Goal: Information Seeking & Learning: Learn about a topic

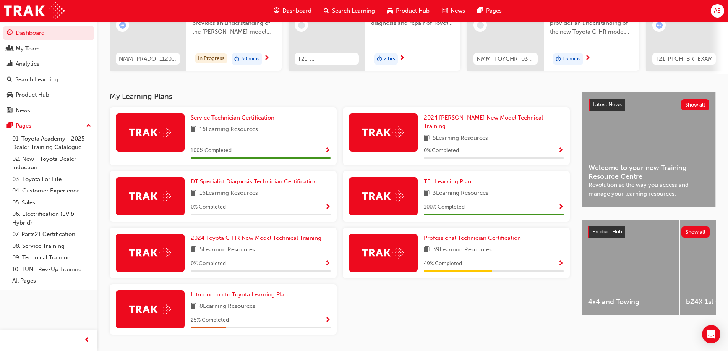
scroll to position [115, 0]
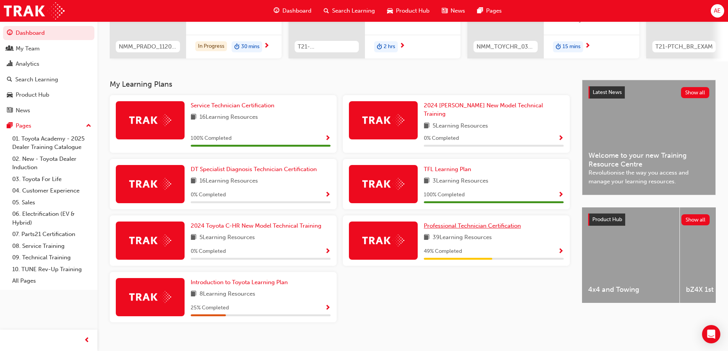
click at [452, 222] on span "Professional Technician Certification" at bounding box center [472, 225] width 97 height 7
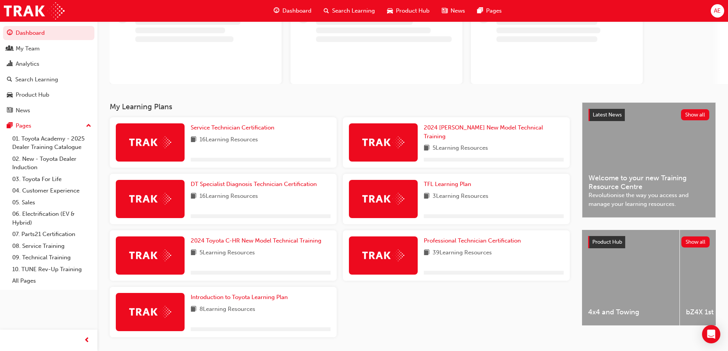
scroll to position [89, 0]
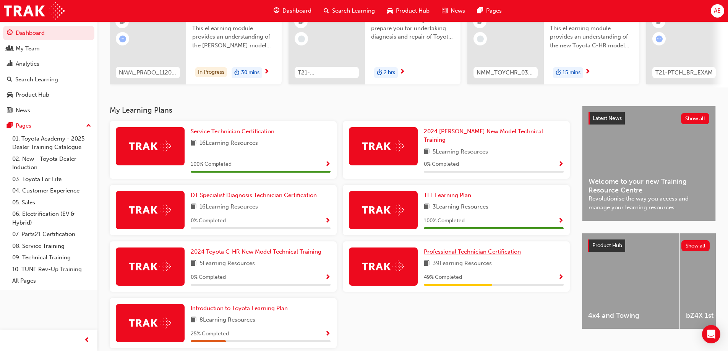
click at [475, 248] on span "Professional Technician Certification" at bounding box center [472, 251] width 97 height 7
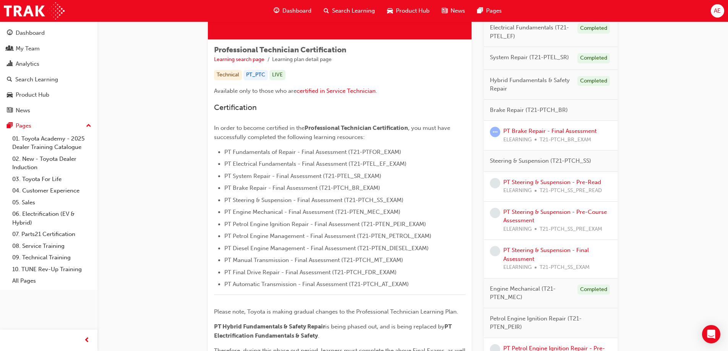
scroll to position [76, 0]
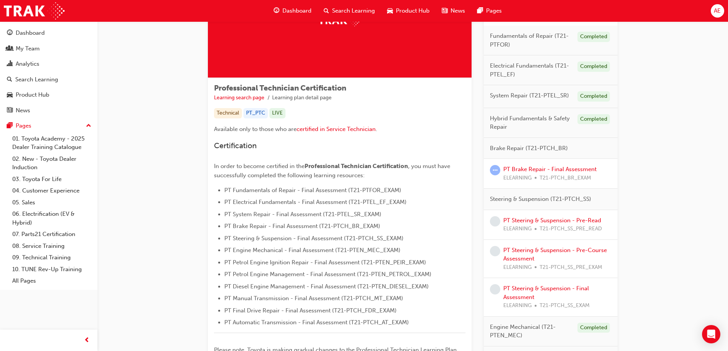
click at [565, 125] on span "Hybrid Fundamentals & Safety Repair" at bounding box center [530, 122] width 81 height 17
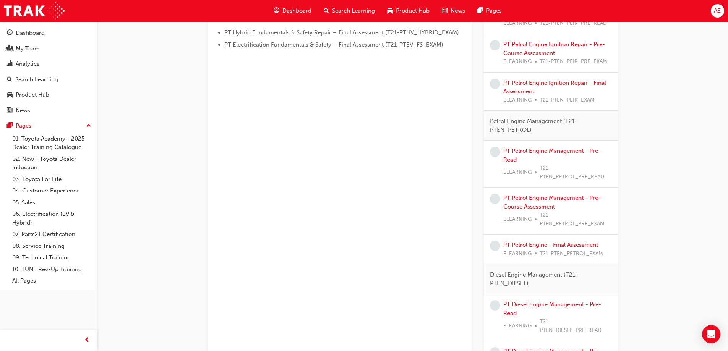
scroll to position [344, 0]
